Goal: Connect with others: Connect with others

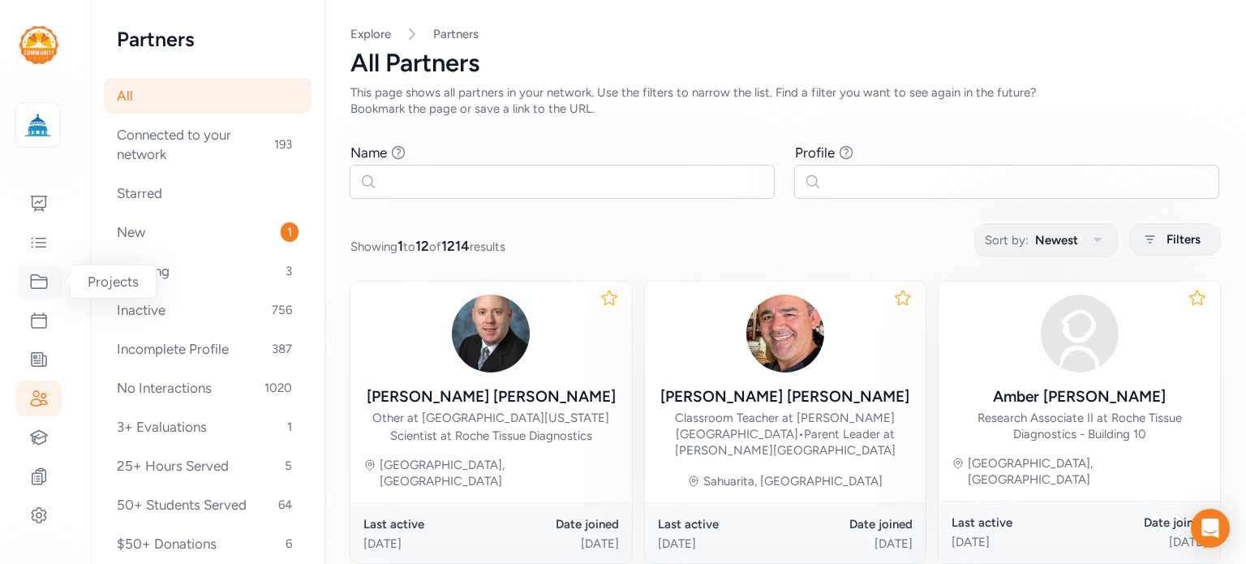
click at [34, 286] on icon at bounding box center [38, 281] width 19 height 19
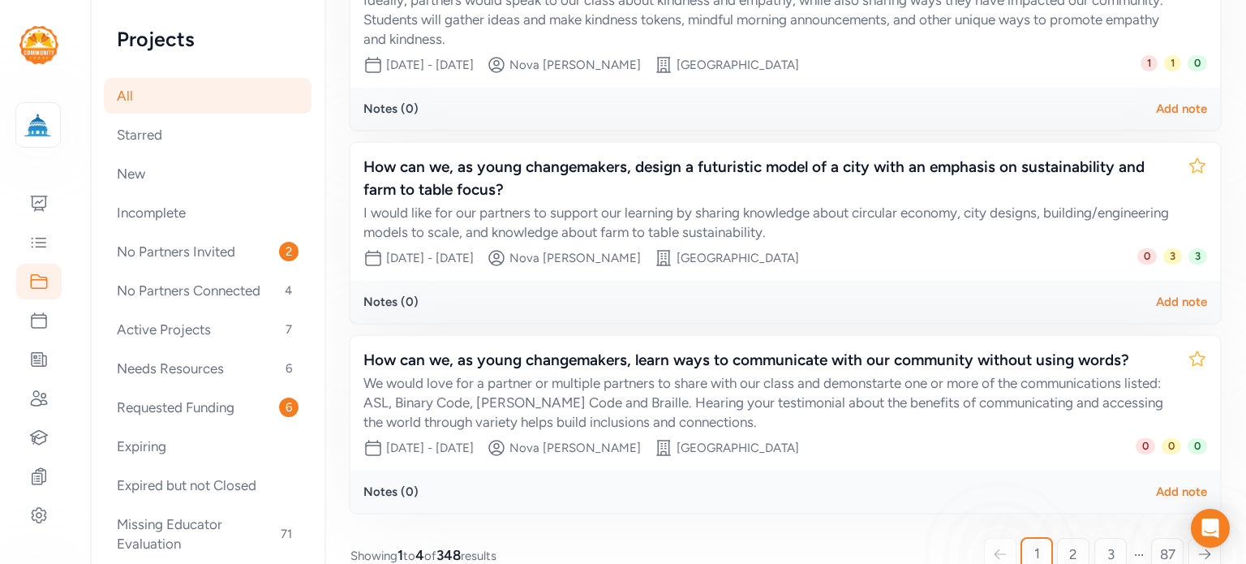
scroll to position [532, 0]
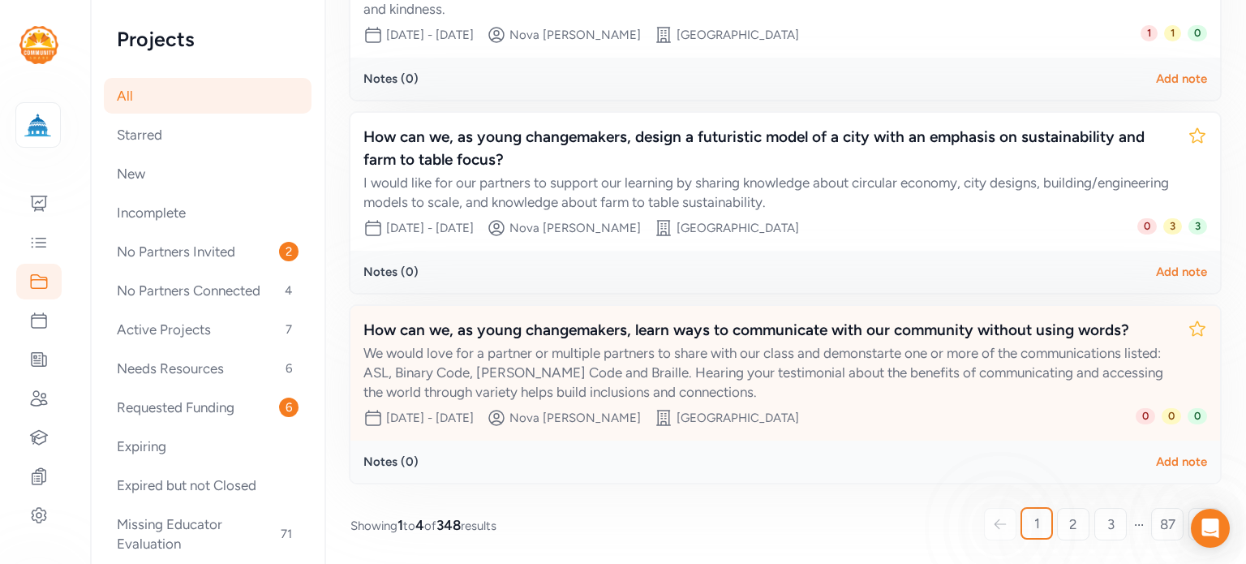
click at [455, 337] on div "How can we, as young changemakers, learn ways to communicate with our community…" at bounding box center [768, 330] width 811 height 23
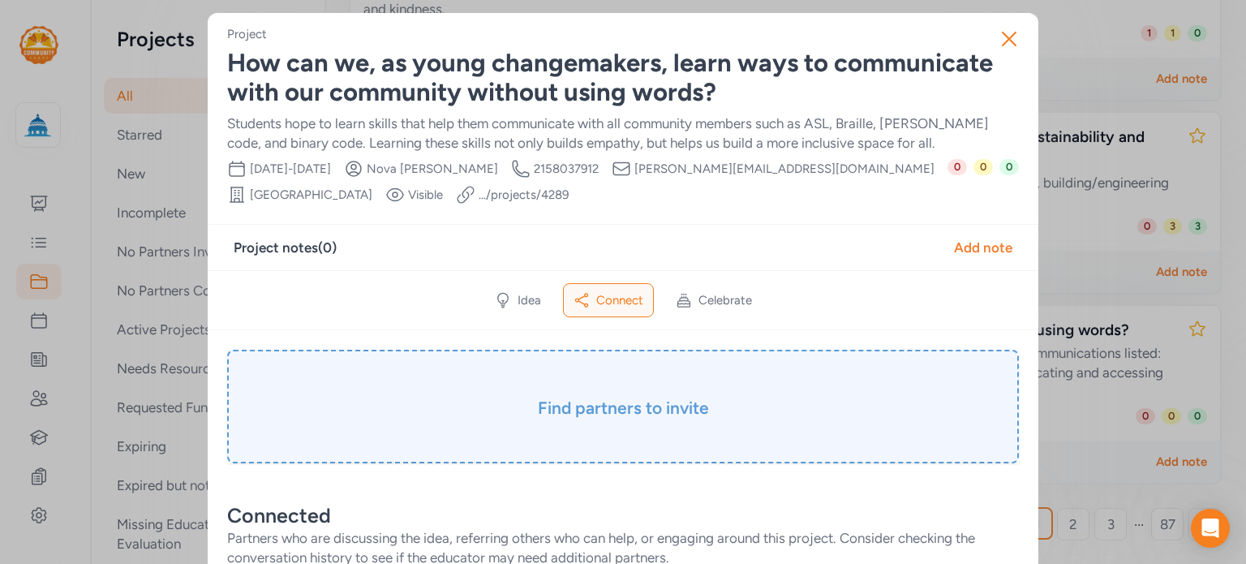
click at [539, 397] on h3 "Find partners to invite" at bounding box center [623, 408] width 711 height 23
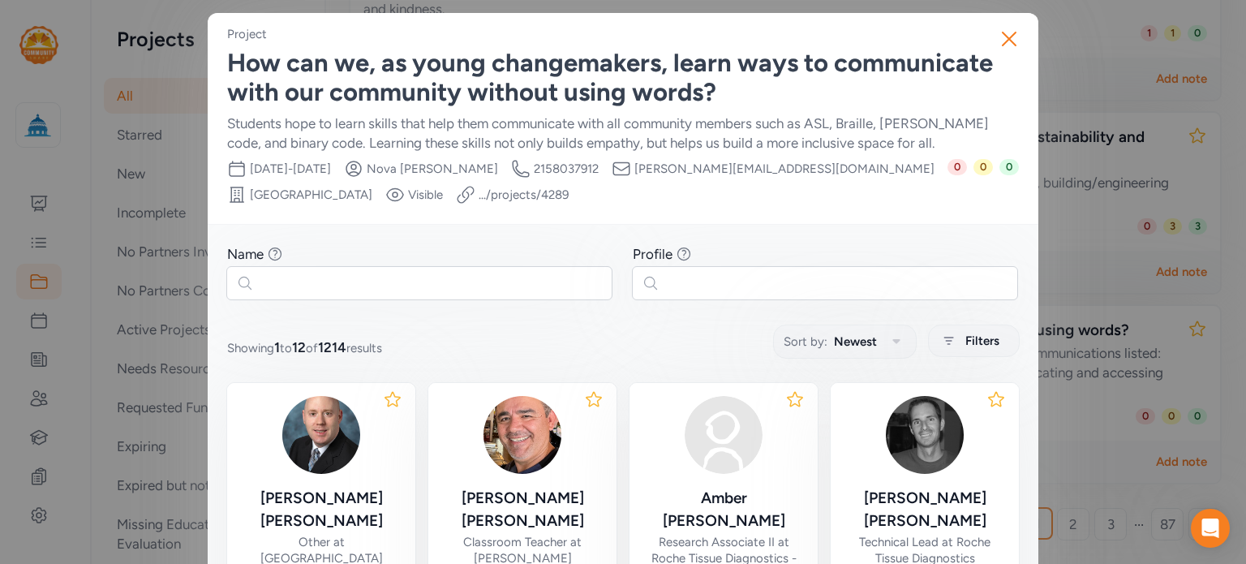
scroll to position [15, 0]
